Goal: Information Seeking & Learning: Learn about a topic

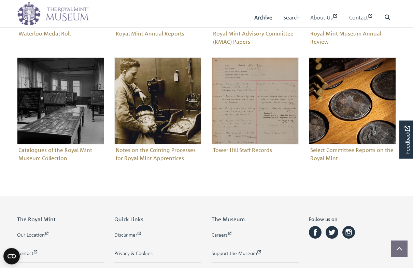
scroll to position [341, 0]
click at [56, 154] on figure "Catalogues of the Royal Mint Museum Collection" at bounding box center [60, 110] width 87 height 106
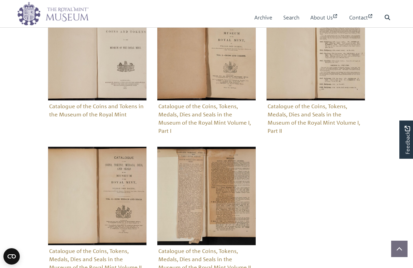
scroll to position [249, 0]
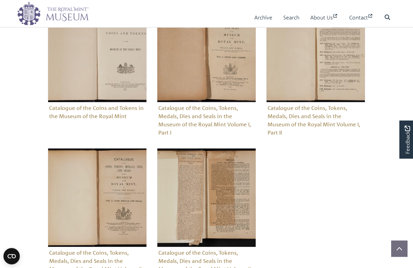
click at [120, 91] on img "Sub-collection" at bounding box center [97, 53] width 99 height 99
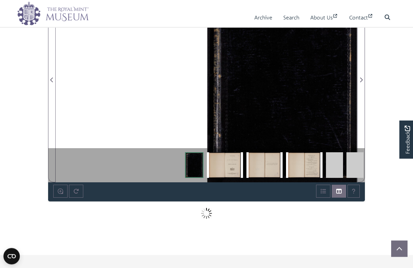
scroll to position [169, 0]
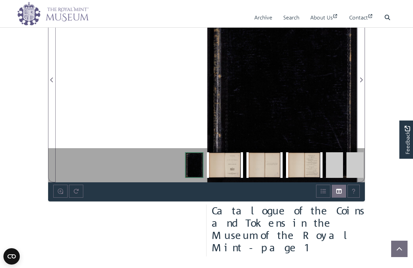
click at [300, 128] on div at bounding box center [281, 75] width 151 height 213
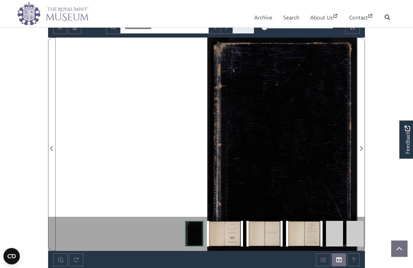
scroll to position [89, 0]
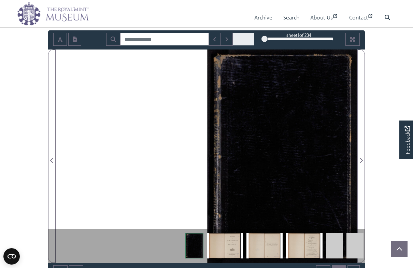
click at [362, 157] on span "Next Page" at bounding box center [360, 160] width 7 height 8
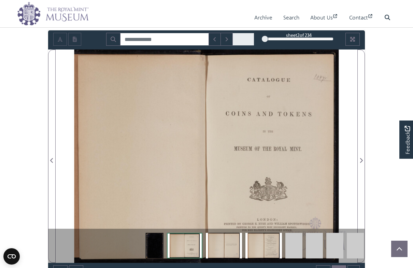
click at [362, 163] on span "Next Page" at bounding box center [360, 160] width 7 height 8
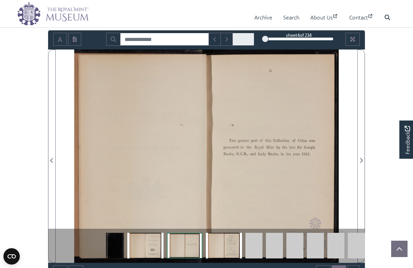
click at [361, 164] on span "Next Page" at bounding box center [360, 160] width 7 height 8
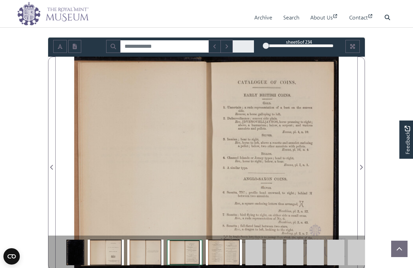
click at [359, 167] on span "Next Page" at bounding box center [360, 167] width 7 height 8
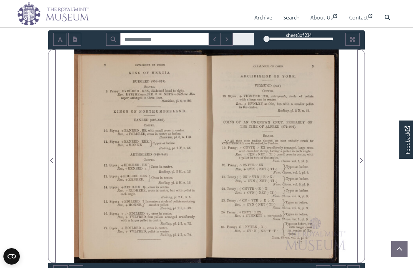
click at [361, 163] on icon "Next Page" at bounding box center [360, 160] width 3 height 5
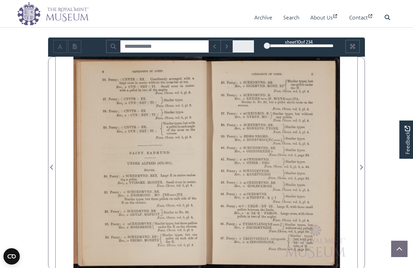
click at [352, 167] on div at bounding box center [281, 163] width 151 height 213
click at [362, 165] on icon "Next Page" at bounding box center [360, 166] width 3 height 5
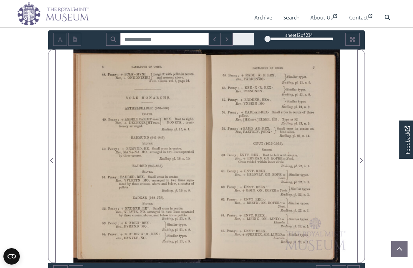
click at [360, 172] on span "Next Page" at bounding box center [360, 156] width 7 height 212
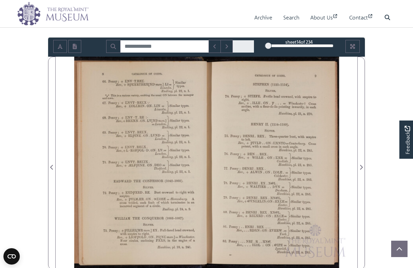
click at [358, 38] on div "sheet 14 of 234 14 **" at bounding box center [206, 47] width 316 height 19
